Goal: Transaction & Acquisition: Subscribe to service/newsletter

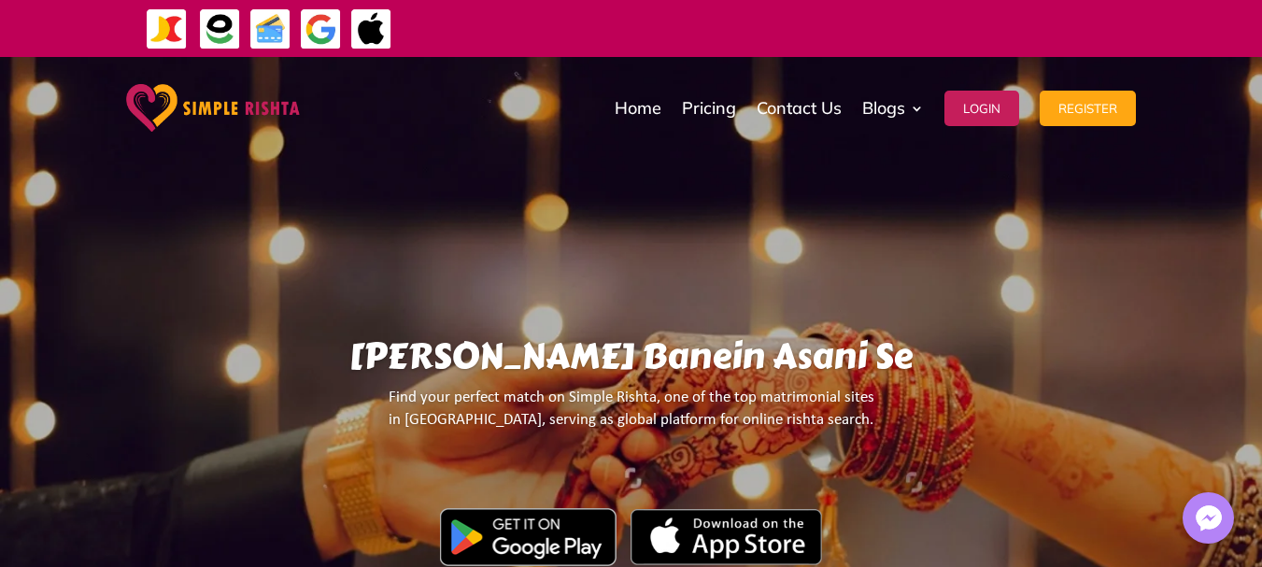
click at [1075, 107] on button "Register" at bounding box center [1088, 109] width 96 height 36
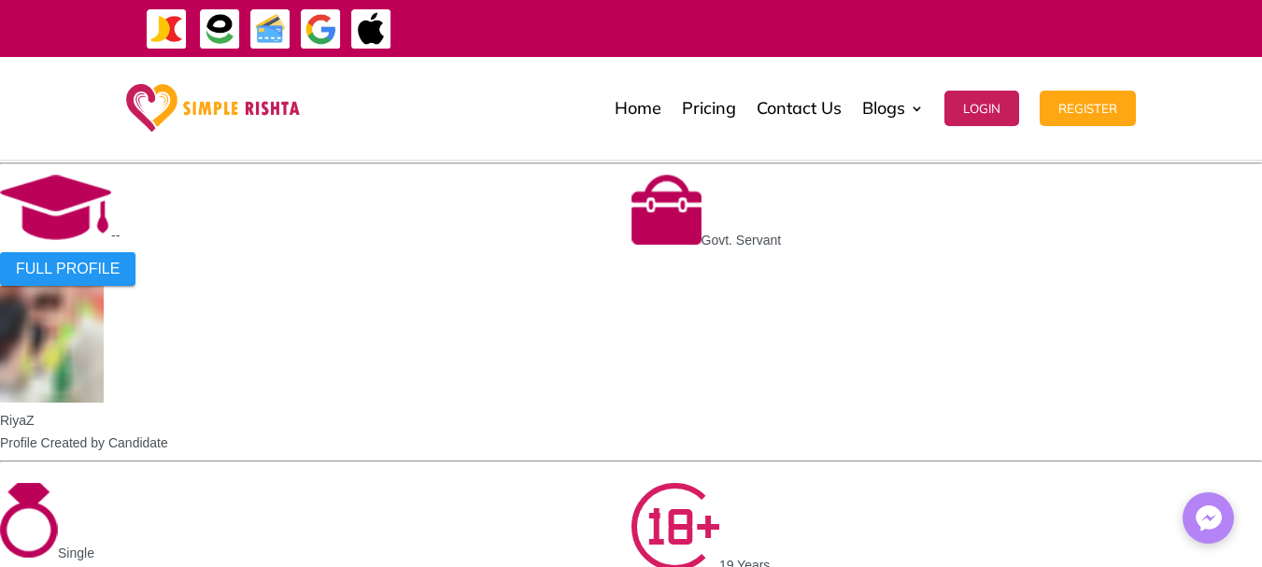
scroll to position [1495, 0]
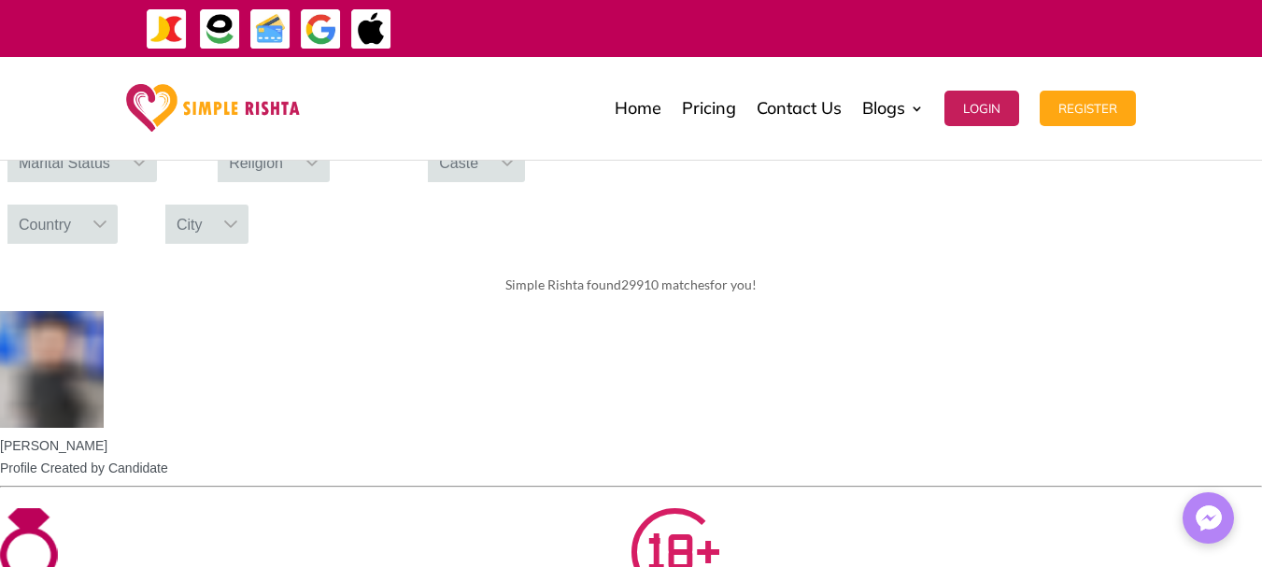
scroll to position [187, 0]
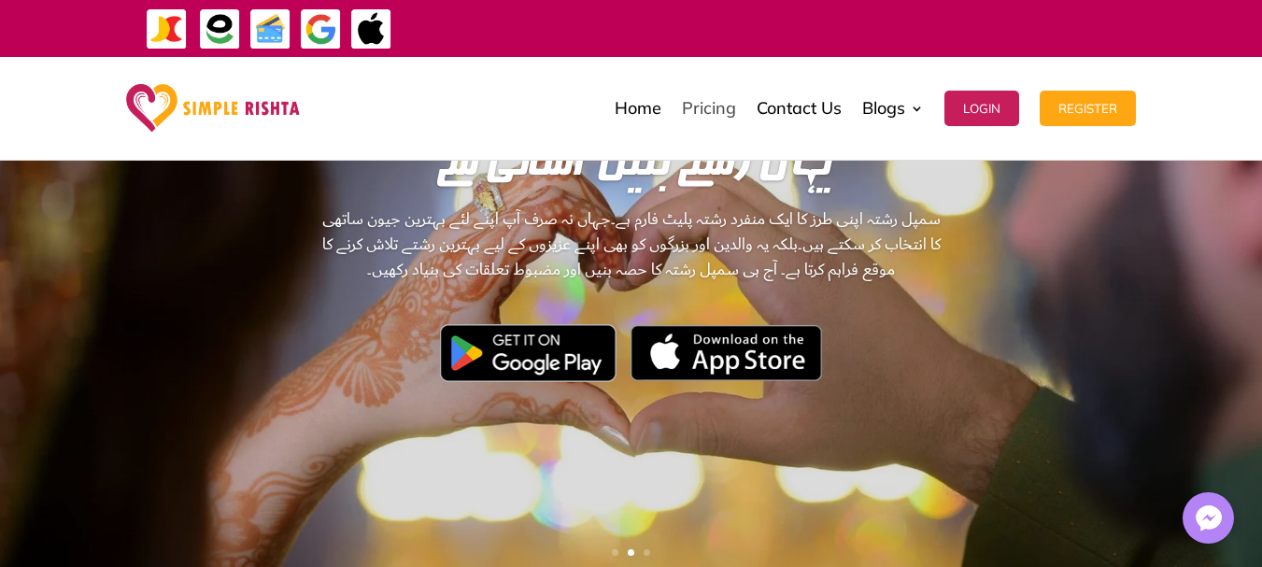
click at [692, 109] on link "Pricing" at bounding box center [709, 108] width 54 height 93
